Goal: Find specific page/section: Find specific page/section

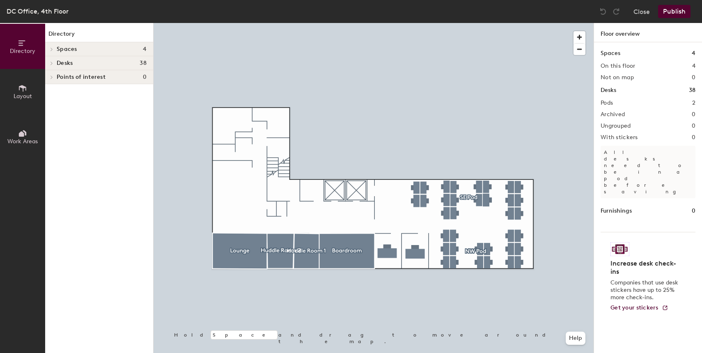
click at [447, 23] on div at bounding box center [374, 23] width 440 height 0
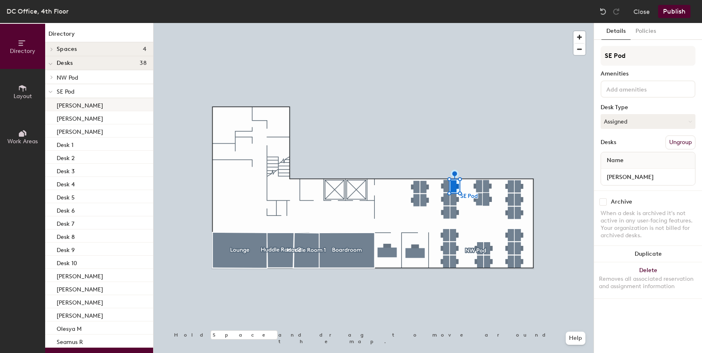
click at [71, 104] on p "[PERSON_NAME]" at bounding box center [80, 104] width 46 height 9
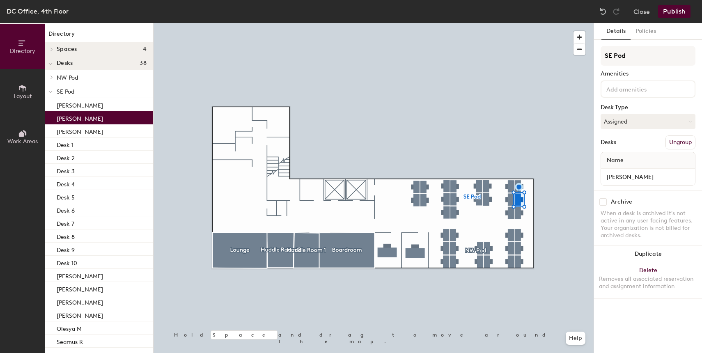
click at [77, 115] on p "[PERSON_NAME]" at bounding box center [80, 117] width 46 height 9
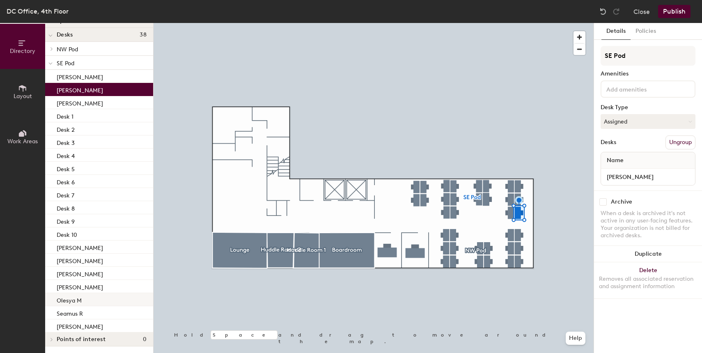
scroll to position [24, 0]
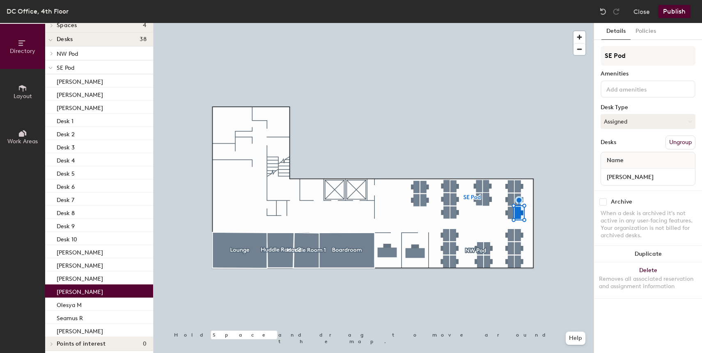
click at [92, 290] on div "[PERSON_NAME]" at bounding box center [99, 291] width 108 height 13
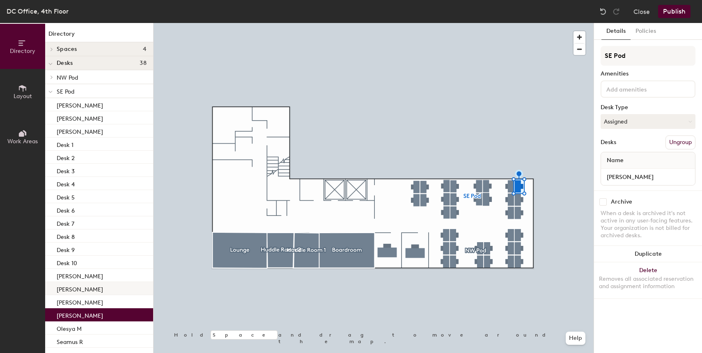
scroll to position [28, 0]
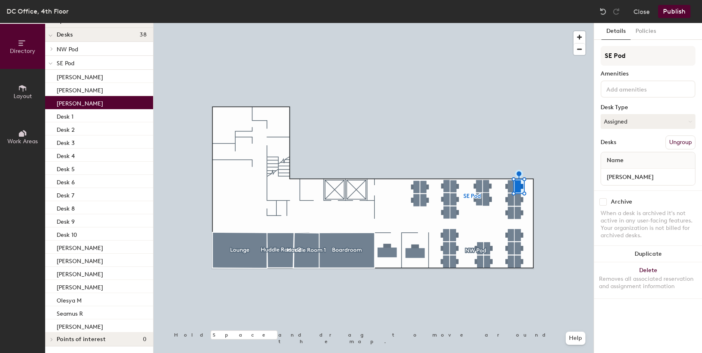
drag, startPoint x: 106, startPoint y: 104, endPoint x: 104, endPoint y: 97, distance: 7.5
click at [106, 103] on div "[PERSON_NAME]" at bounding box center [99, 102] width 108 height 13
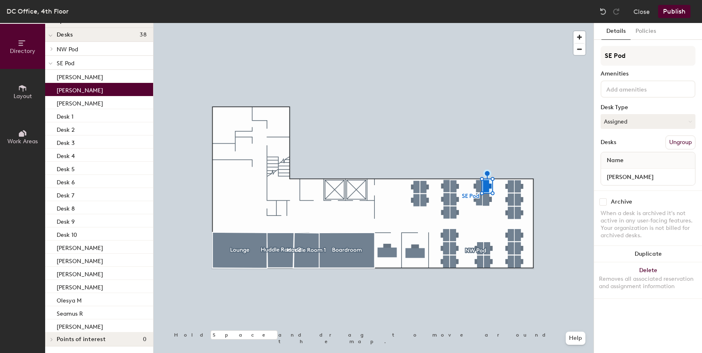
click at [101, 89] on div "[PERSON_NAME]" at bounding box center [99, 89] width 108 height 13
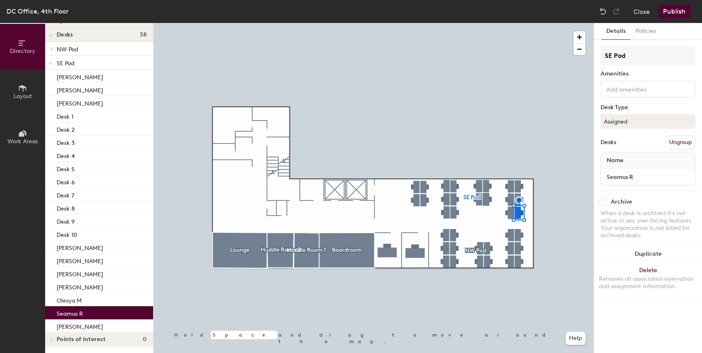
click at [102, 315] on div "Seamus R" at bounding box center [99, 312] width 108 height 13
click at [101, 319] on div "Seamus R" at bounding box center [99, 312] width 108 height 13
click at [99, 327] on div "[PERSON_NAME]" at bounding box center [99, 326] width 108 height 13
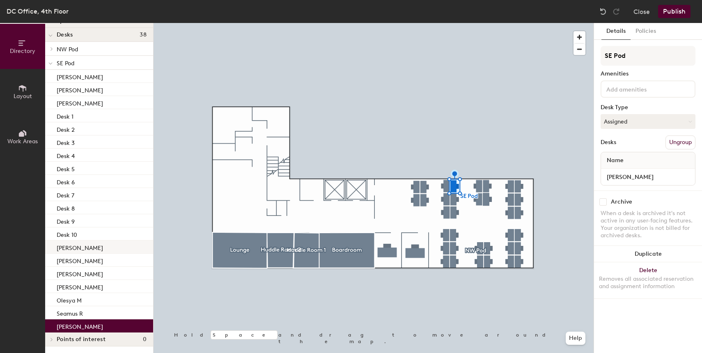
click at [110, 247] on div "[PERSON_NAME]" at bounding box center [99, 247] width 108 height 13
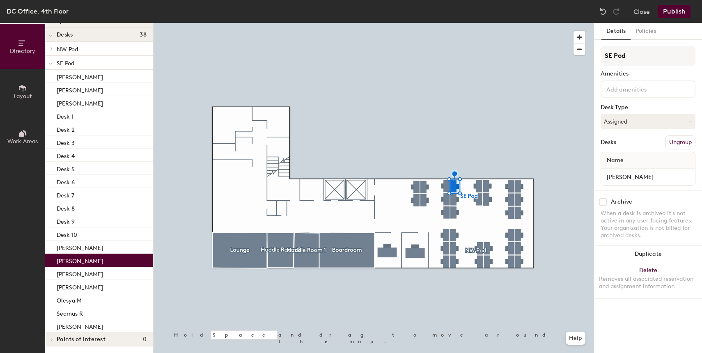
click at [109, 257] on div "[PERSON_NAME]" at bounding box center [99, 260] width 108 height 13
click at [105, 104] on div "[PERSON_NAME]" at bounding box center [99, 102] width 108 height 13
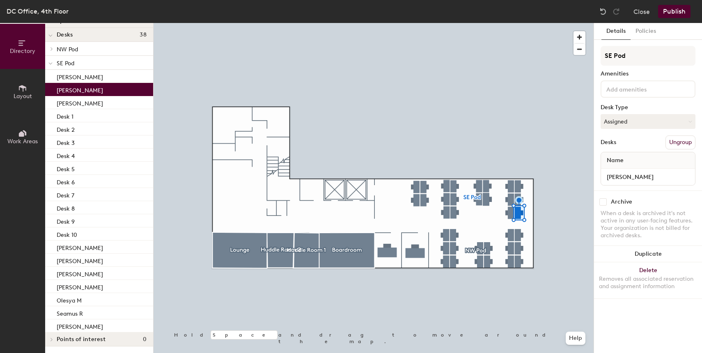
click at [102, 90] on div "[PERSON_NAME]" at bounding box center [99, 89] width 108 height 13
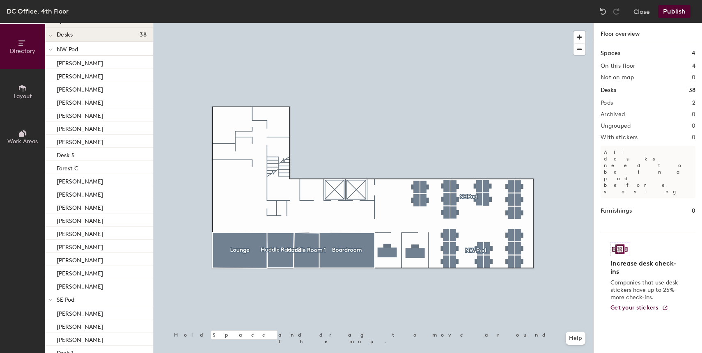
click at [482, 23] on div at bounding box center [374, 23] width 440 height 0
